Goal: Navigation & Orientation: Find specific page/section

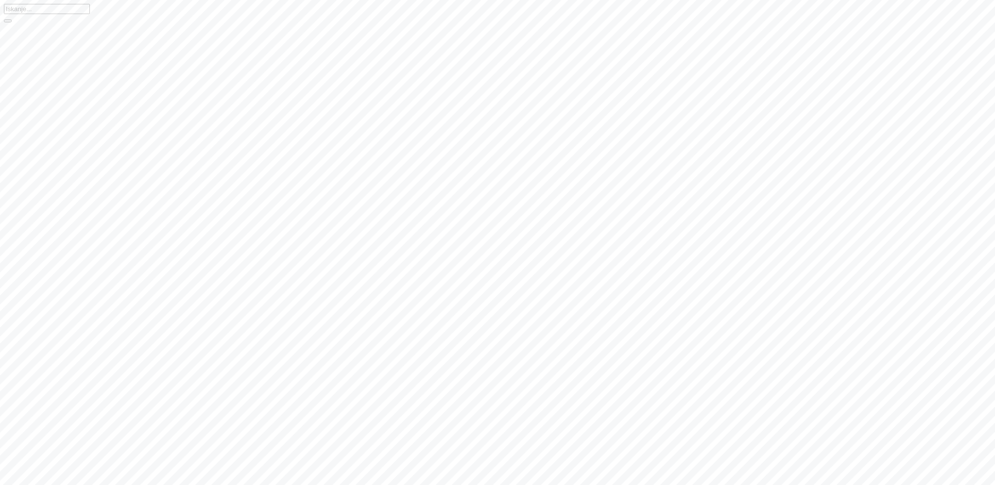
click at [90, 14] on input "text" at bounding box center [47, 9] width 86 height 10
click at [67, 36] on span "Roblekov dom na Begunjščici" at bounding box center [51, 36] width 94 height 8
type input "Roblekov dom na Begunjščici"
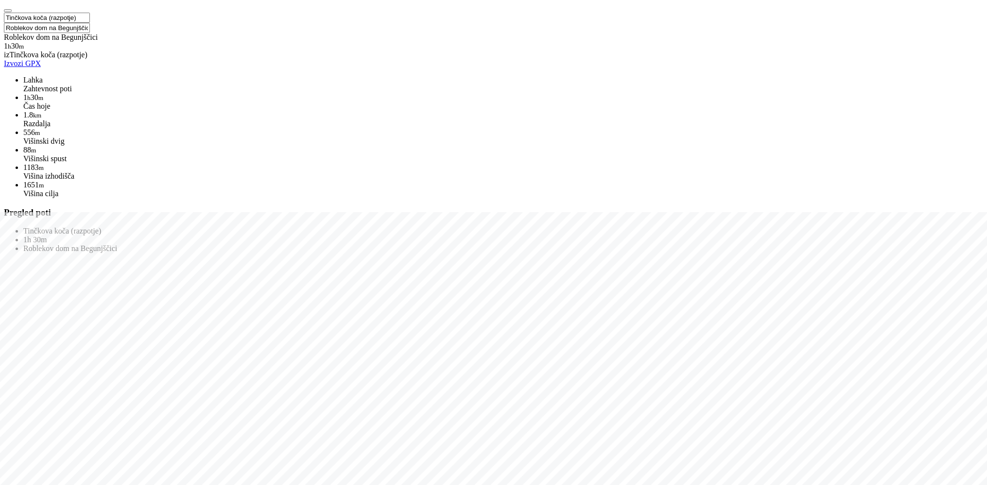
drag, startPoint x: 345, startPoint y: 276, endPoint x: 191, endPoint y: 352, distance: 171.4
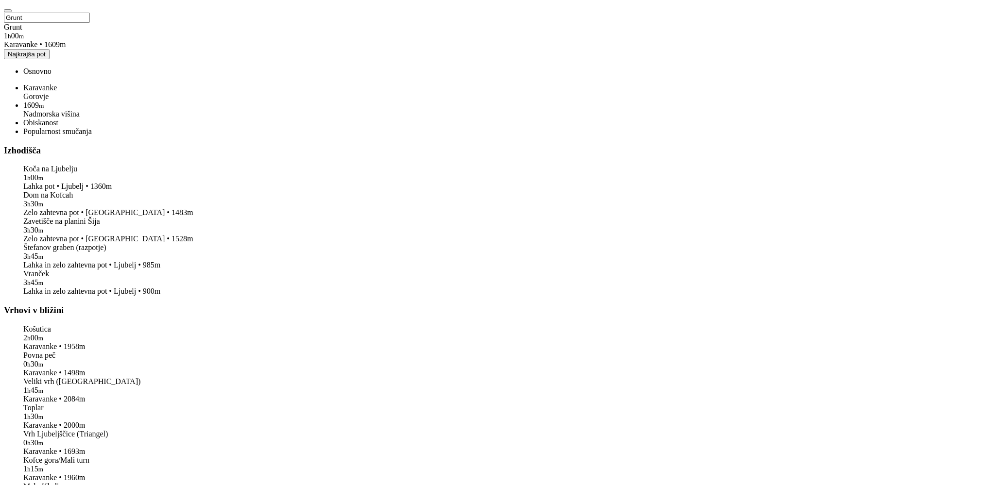
drag, startPoint x: 746, startPoint y: 260, endPoint x: 578, endPoint y: 280, distance: 169.3
drag, startPoint x: 829, startPoint y: 303, endPoint x: 561, endPoint y: 246, distance: 273.5
drag, startPoint x: 384, startPoint y: 205, endPoint x: 549, endPoint y: 224, distance: 166.2
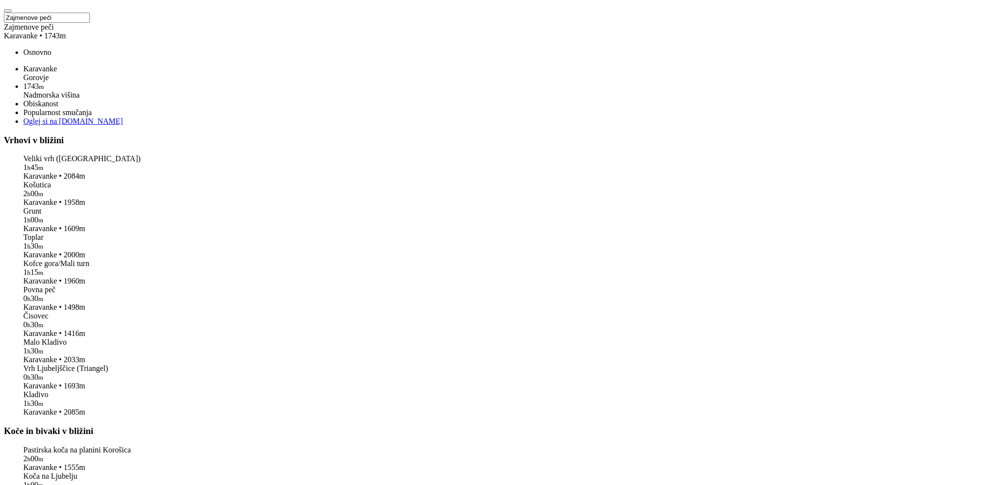
drag, startPoint x: 412, startPoint y: 222, endPoint x: 470, endPoint y: 300, distance: 97.5
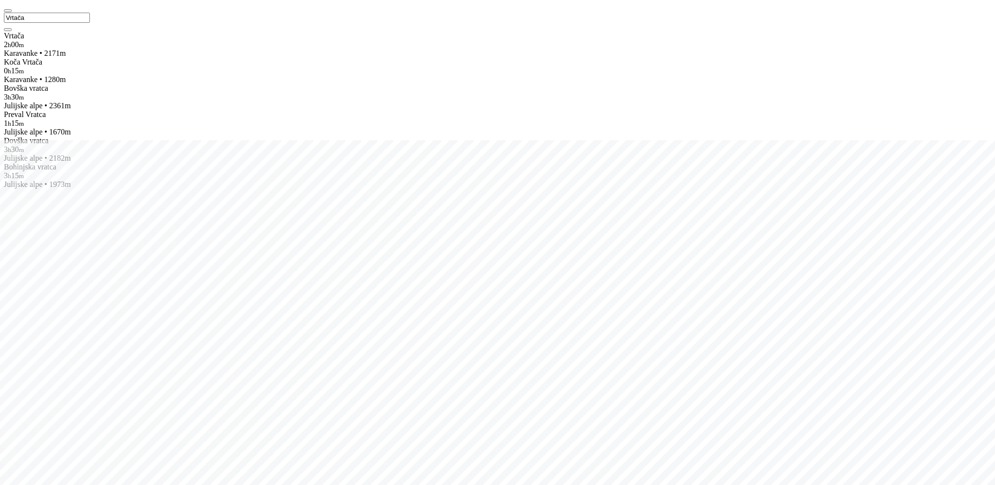
drag, startPoint x: 70, startPoint y: 15, endPoint x: 0, endPoint y: 11, distance: 70.1
click at [4, 13] on input "Vrtača" at bounding box center [47, 18] width 86 height 10
click at [33, 40] on div "Vrtača" at bounding box center [497, 36] width 987 height 9
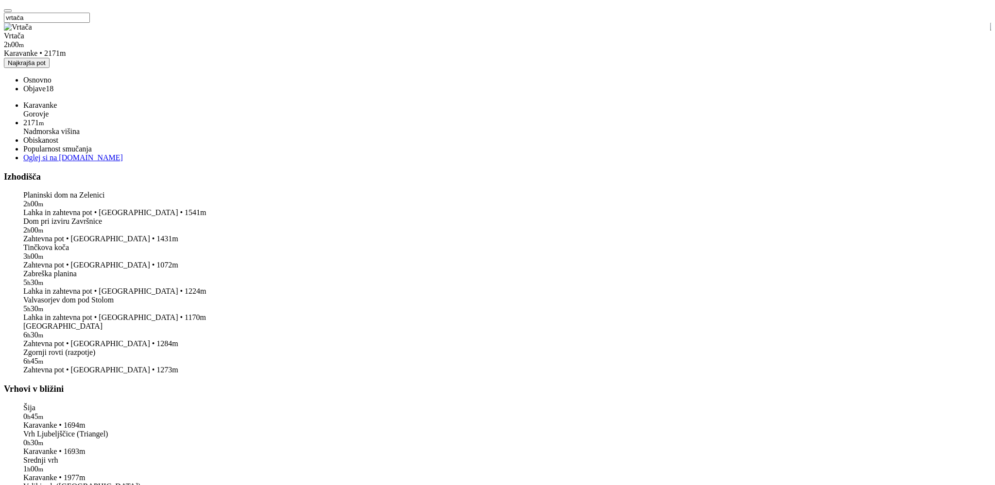
type input "Vrtača"
drag, startPoint x: 176, startPoint y: 261, endPoint x: 339, endPoint y: 276, distance: 163.9
drag, startPoint x: 281, startPoint y: 216, endPoint x: 435, endPoint y: 187, distance: 156.8
